Goal: Navigation & Orientation: Find specific page/section

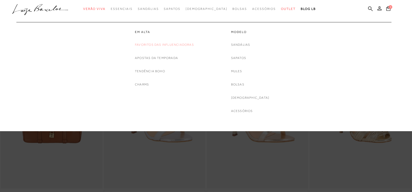
click at [152, 45] on link "Favoritos das Influenciadoras" at bounding box center [164, 44] width 59 height 5
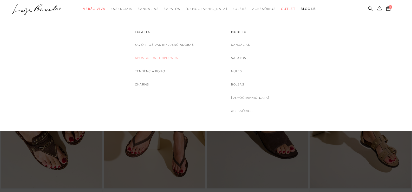
click at [155, 58] on link "Apostas da Temporada" at bounding box center [156, 57] width 43 height 5
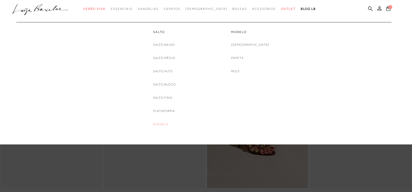
click at [160, 127] on link "Anabela" at bounding box center [161, 124] width 16 height 5
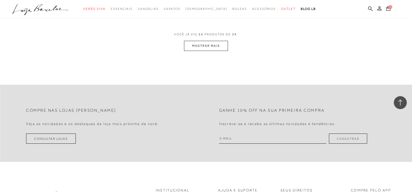
scroll to position [1040, 0]
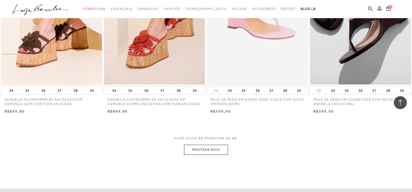
click at [221, 149] on button "MOSTRAR MAIS" at bounding box center [206, 150] width 44 height 10
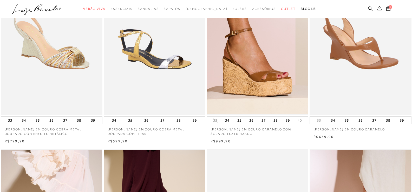
scroll to position [0, 0]
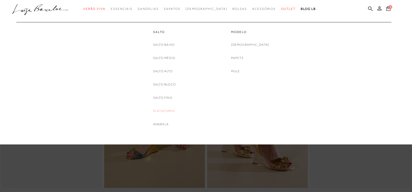
click at [162, 111] on link "Plataforma" at bounding box center [164, 110] width 22 height 5
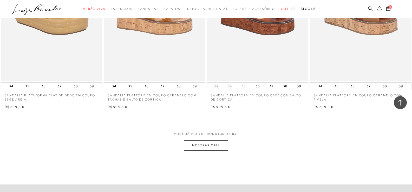
scroll to position [1225, 0]
